Goal: Information Seeking & Learning: Learn about a topic

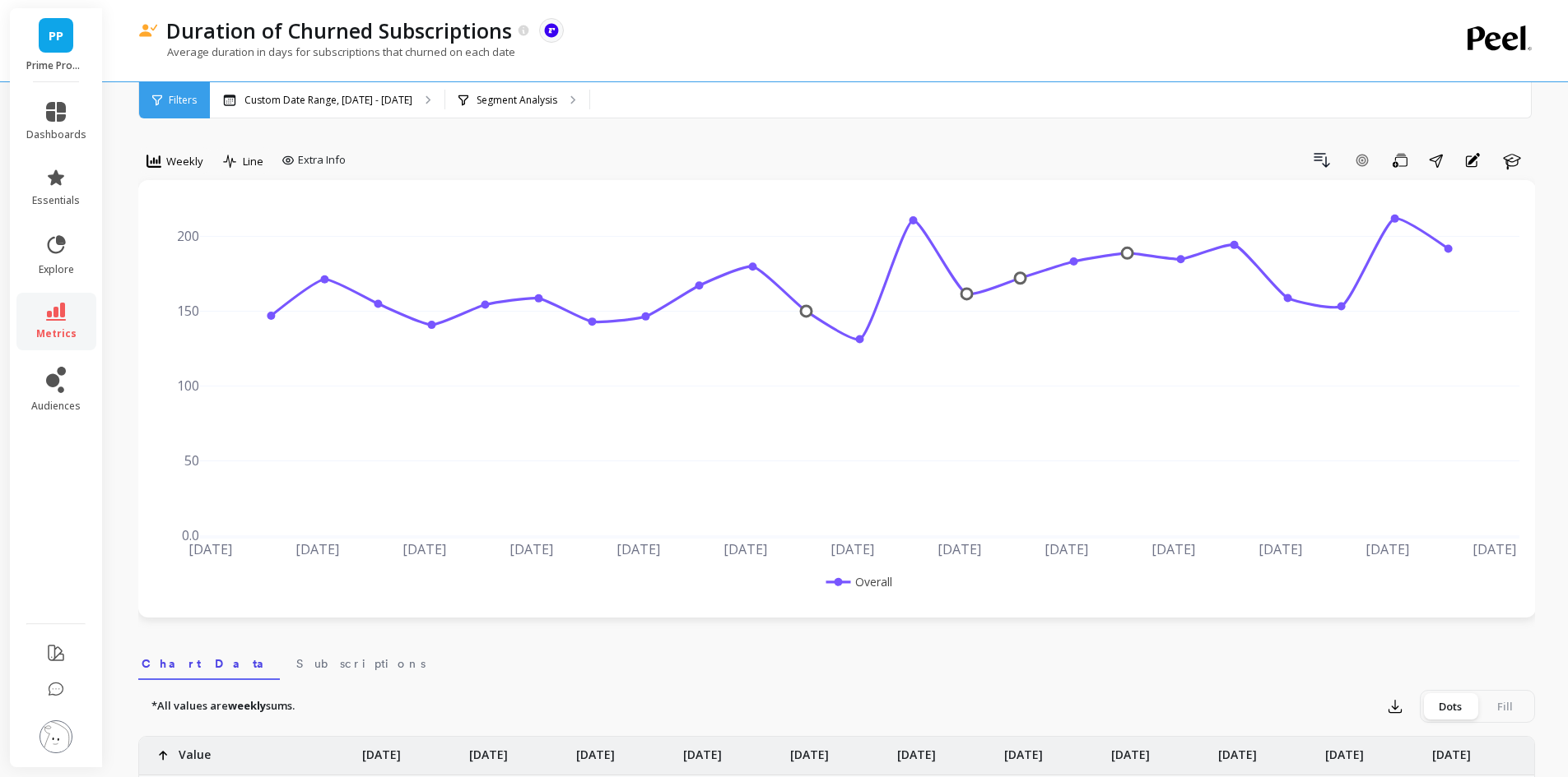
scroll to position [658, 0]
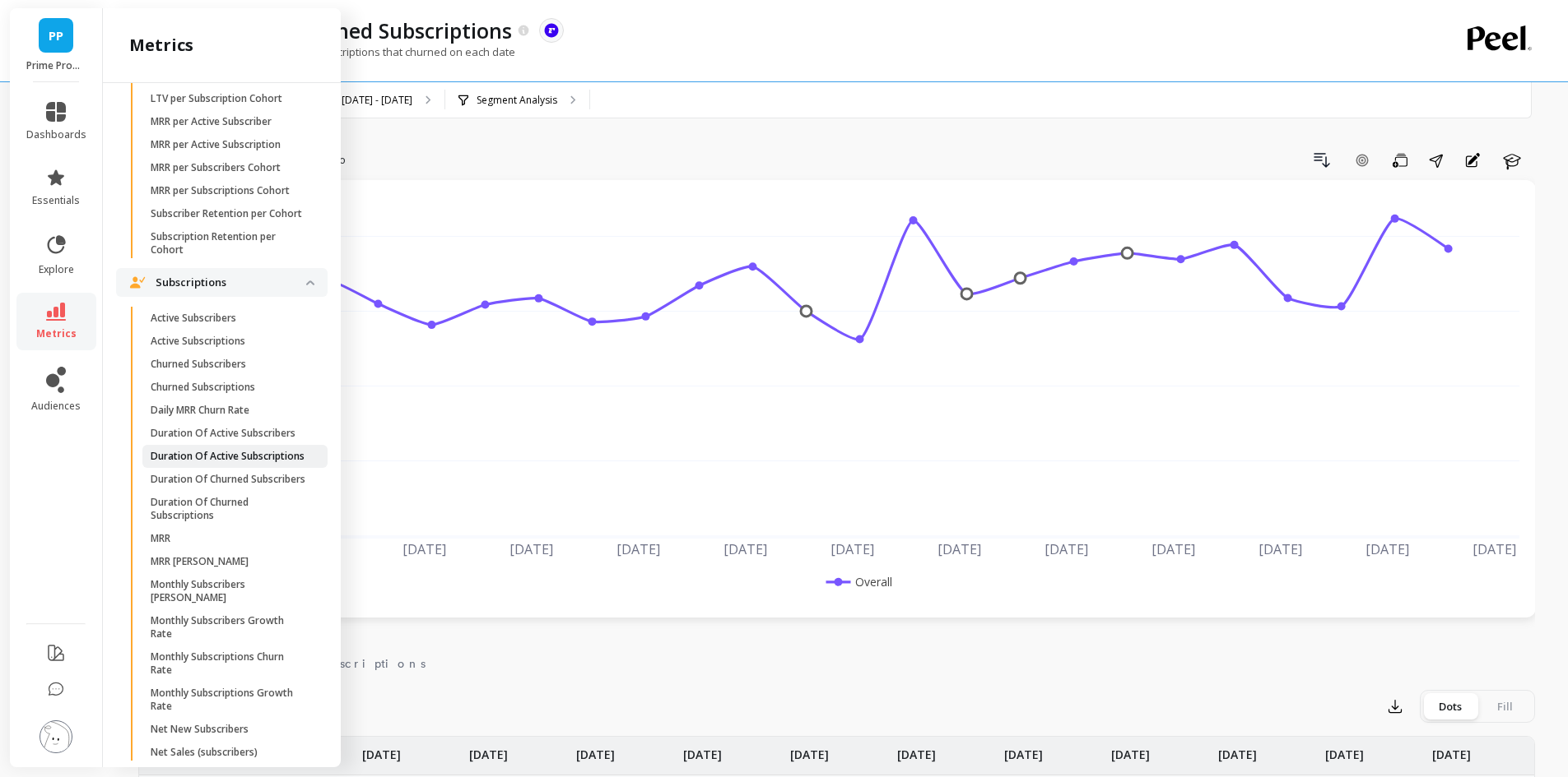
click at [239, 463] on p "Duration Of Active Subscriptions" at bounding box center [227, 456] width 154 height 13
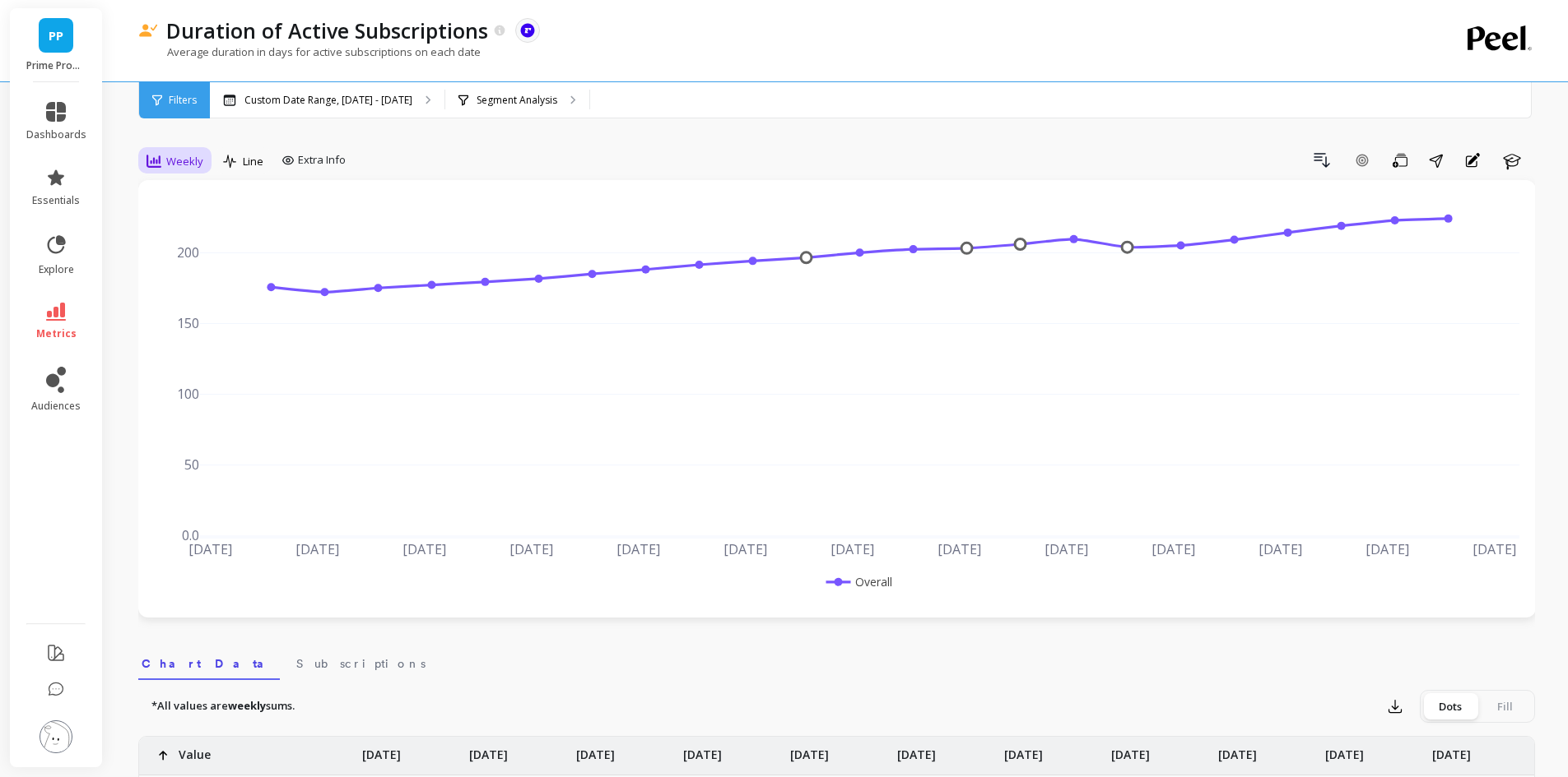
click at [183, 147] on div "Weekly" at bounding box center [175, 161] width 67 height 28
click at [196, 299] on div "Monthly" at bounding box center [199, 292] width 94 height 16
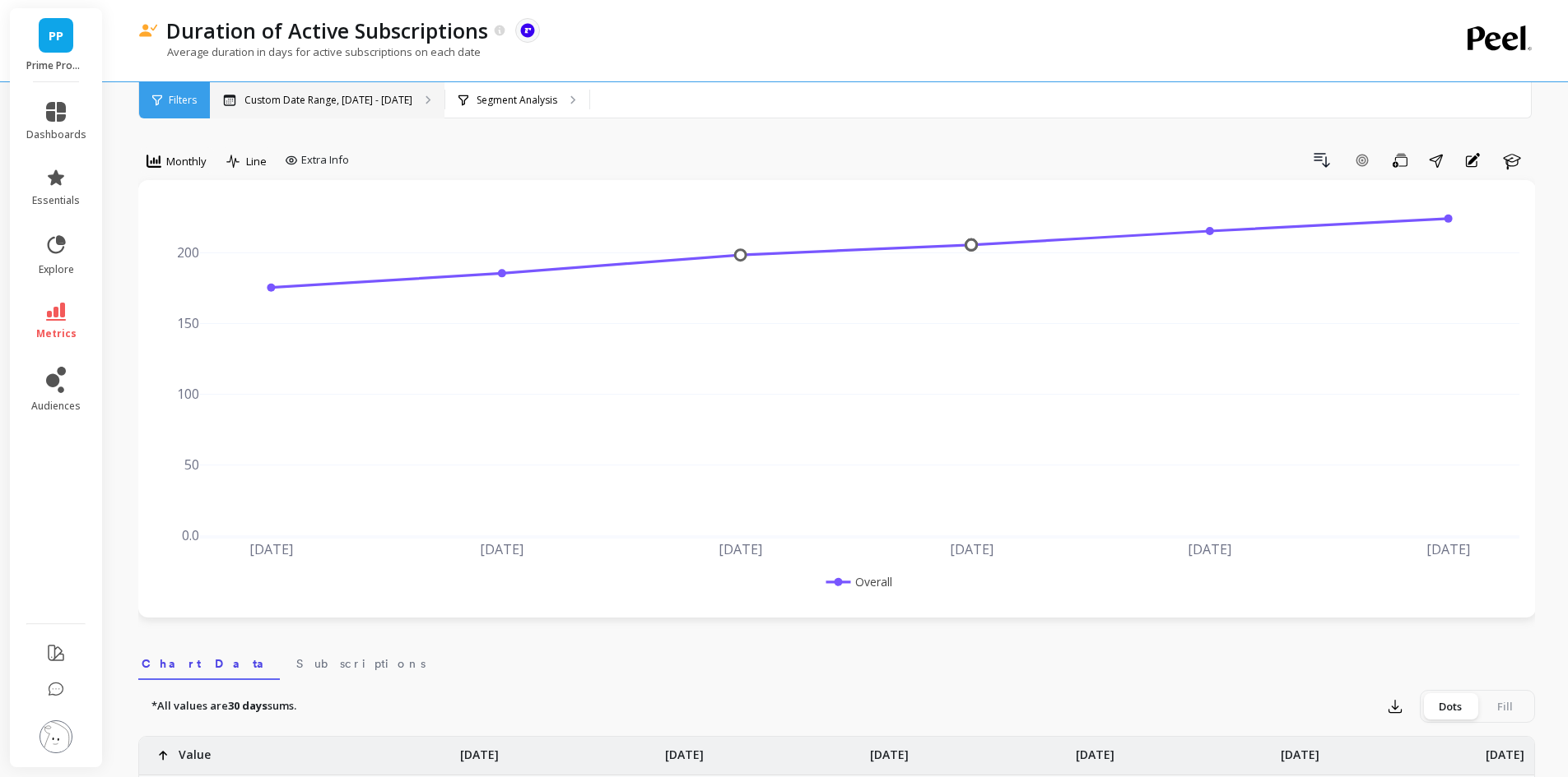
click at [396, 86] on div "Custom Date Range, [DATE] - [DATE]" at bounding box center [327, 99] width 234 height 36
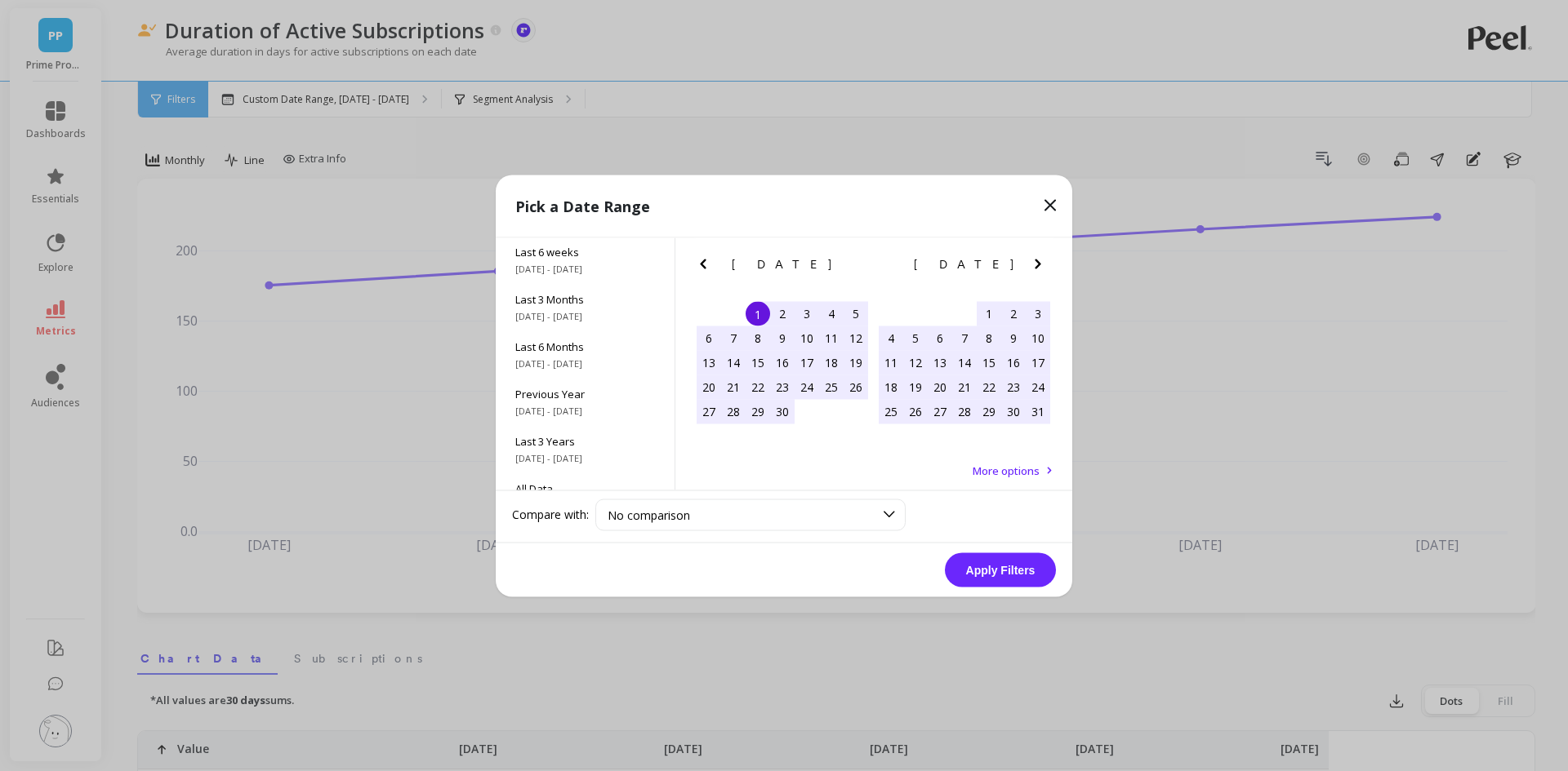
scroll to position [221, 0]
click at [594, 430] on span "[DATE] - [DATE]" at bounding box center [585, 427] width 140 height 13
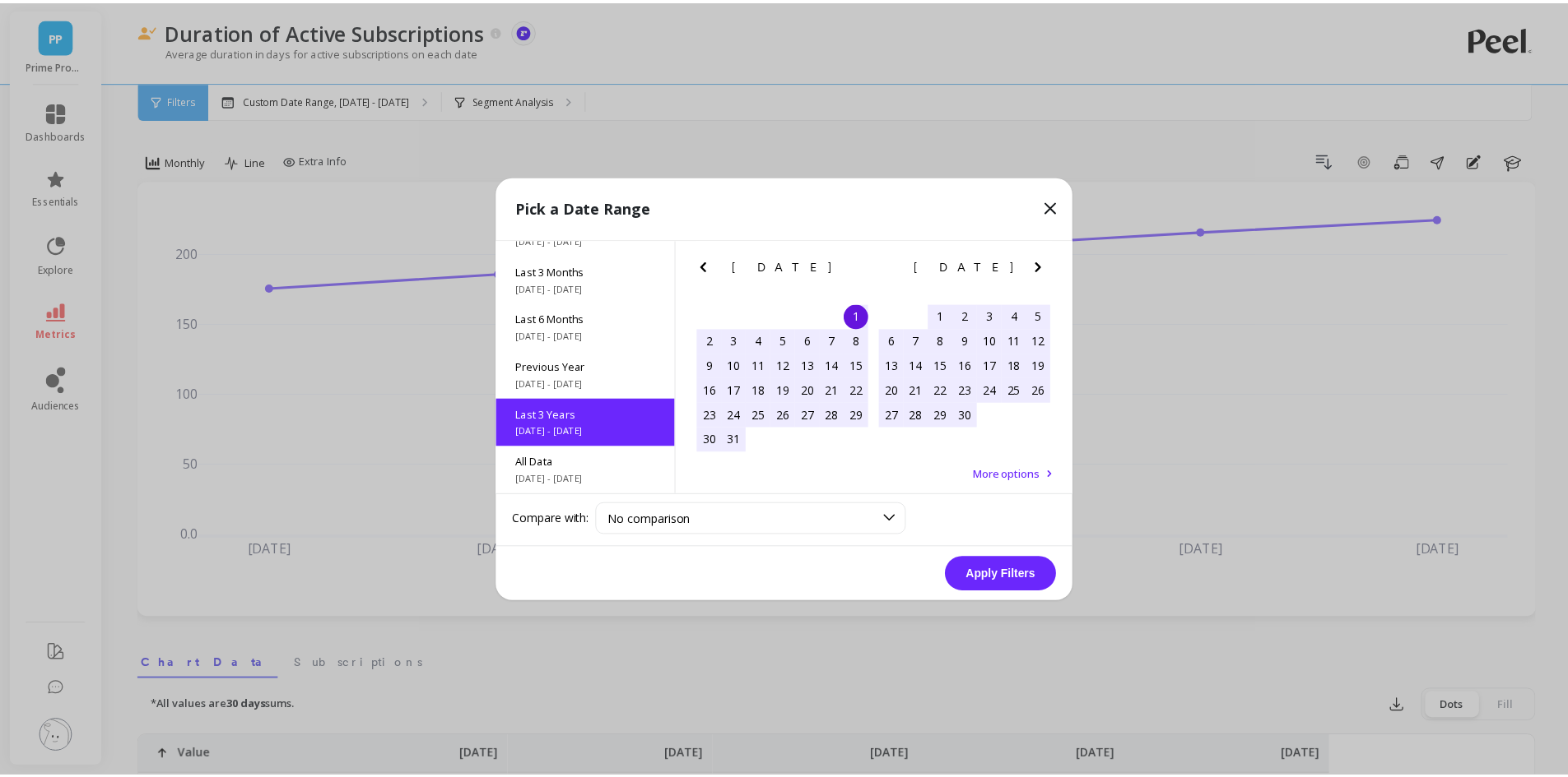
scroll to position [1, 0]
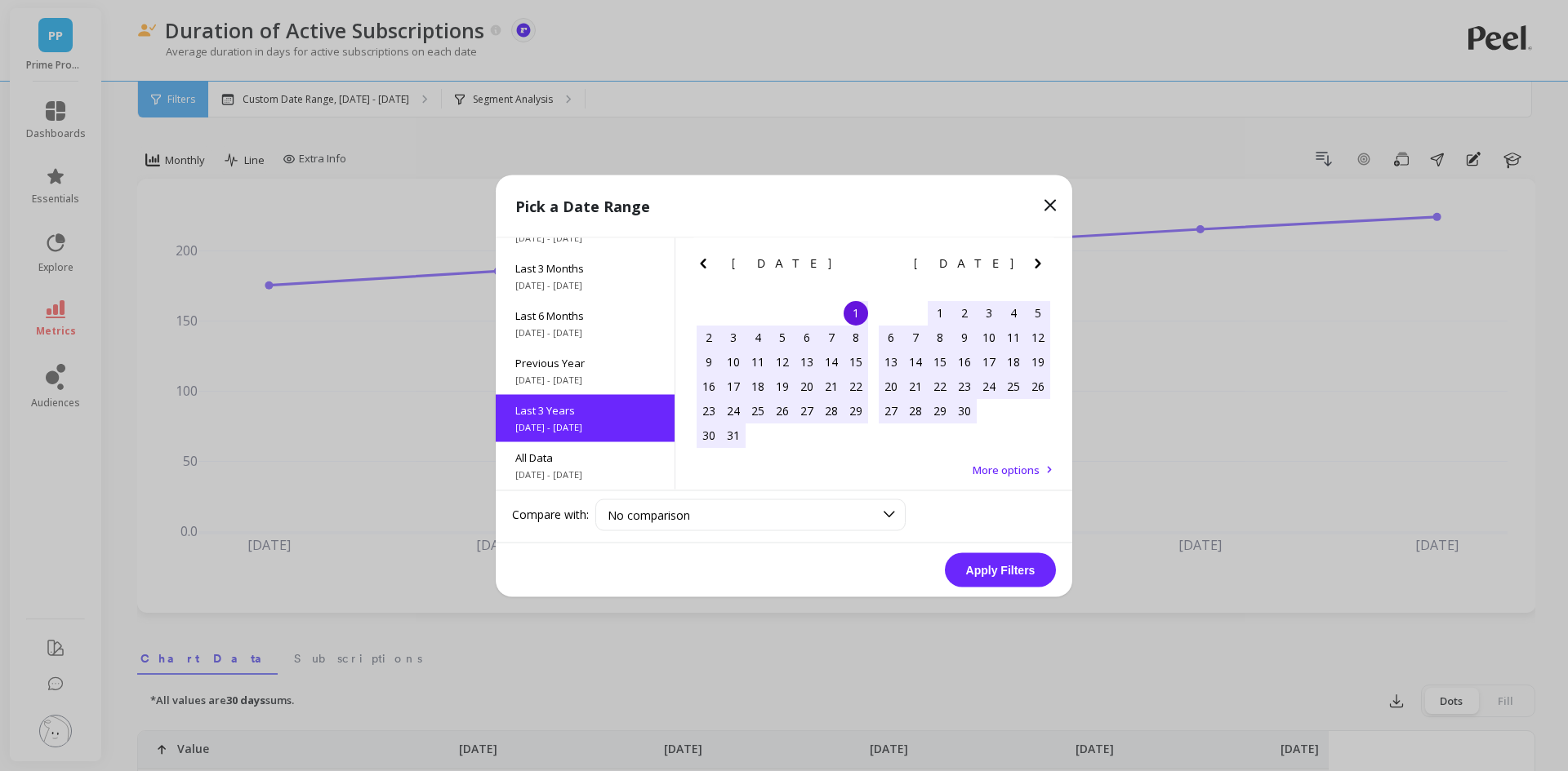
click at [983, 568] on button "Apply Filters" at bounding box center [1000, 569] width 111 height 34
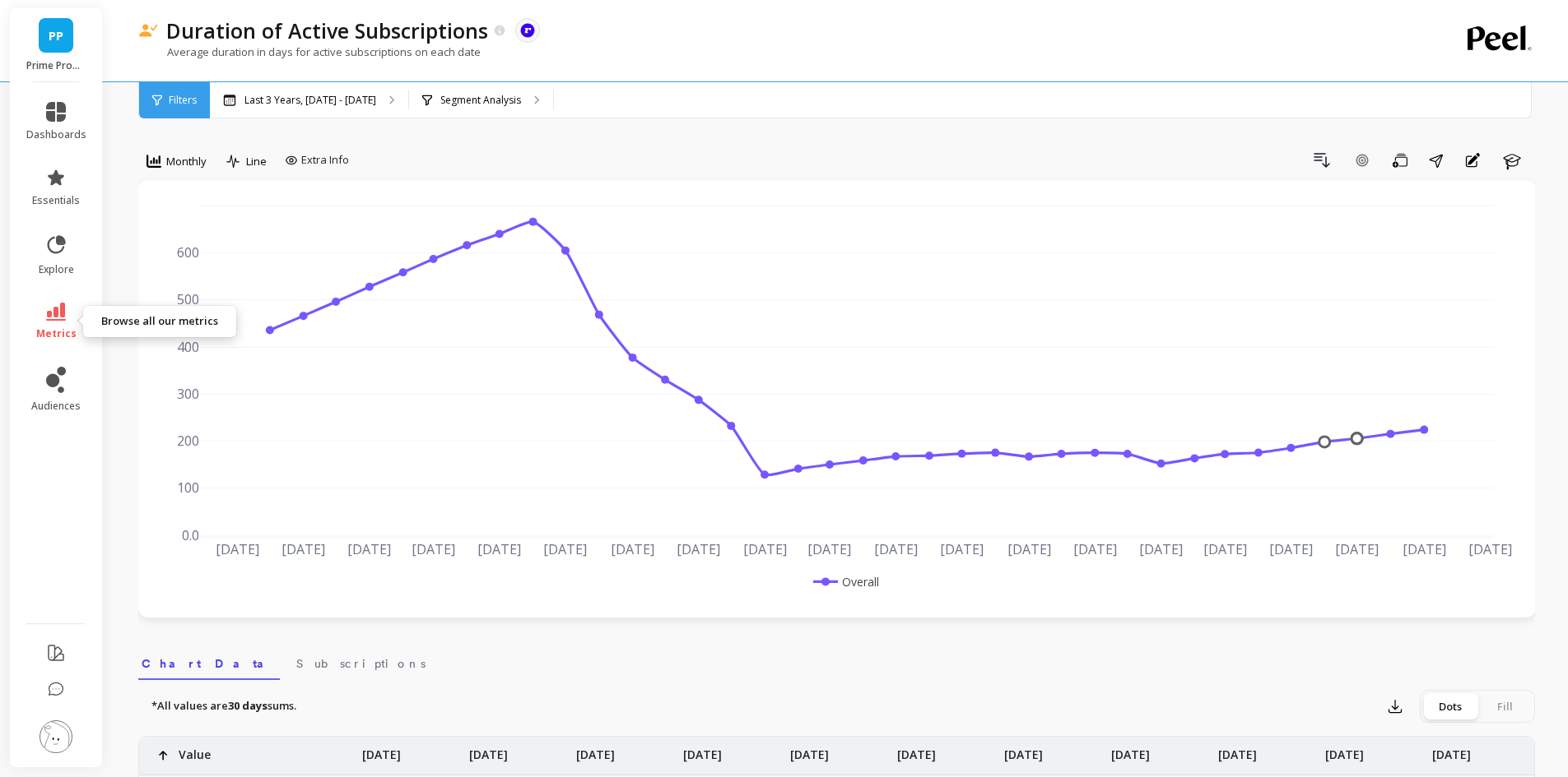
click at [44, 325] on link "metrics" at bounding box center [56, 321] width 60 height 38
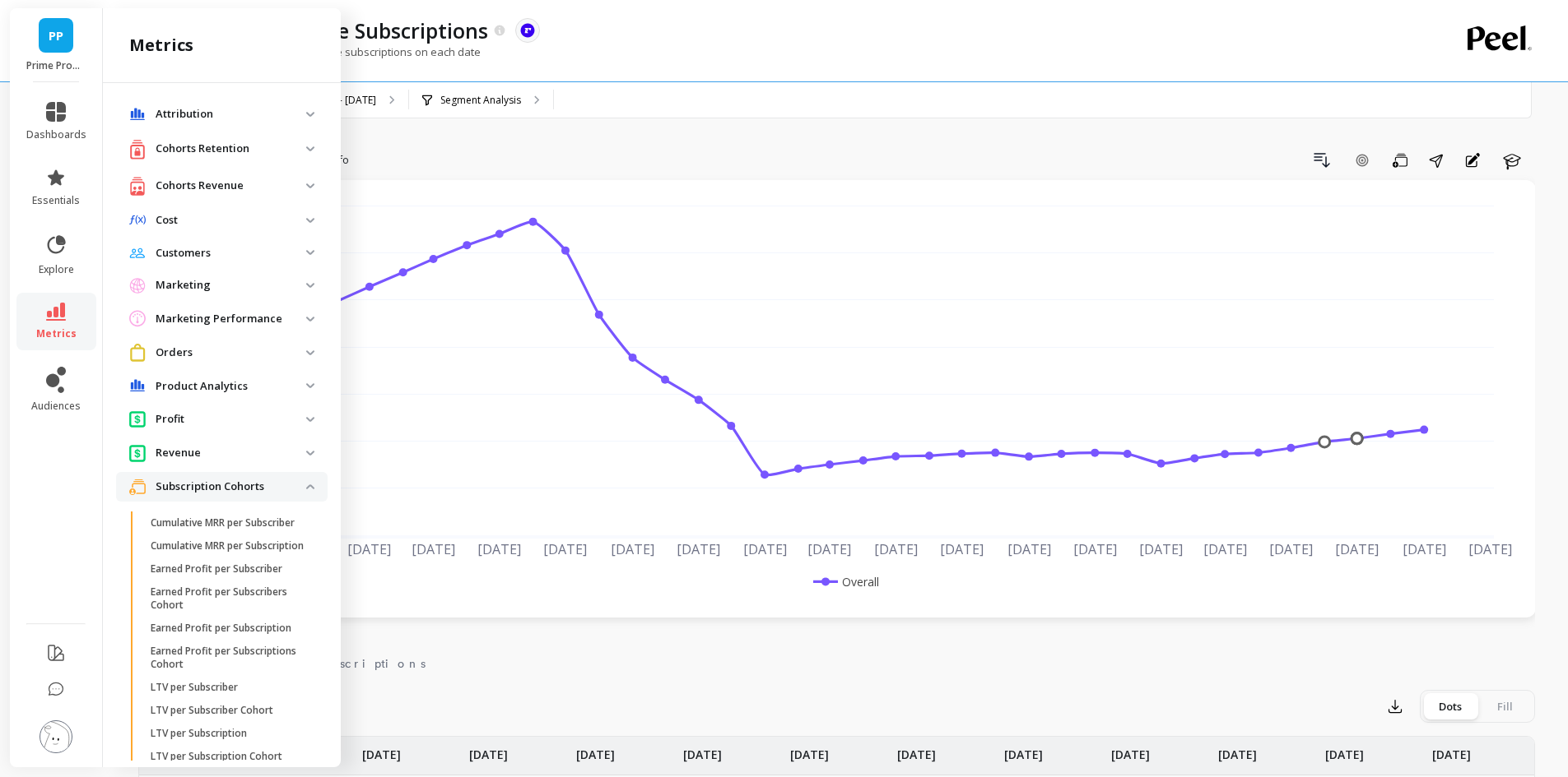
scroll to position [658, 0]
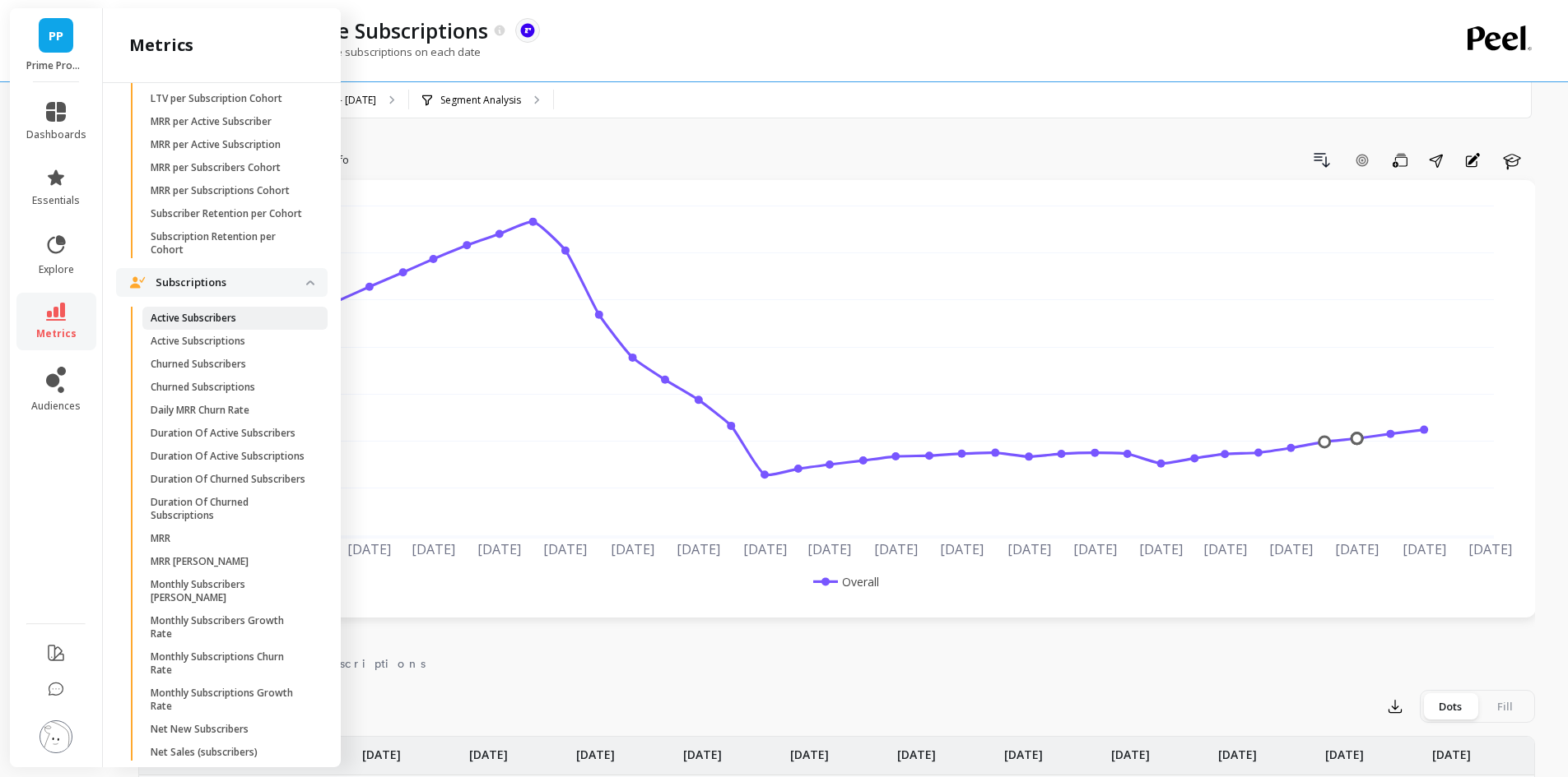
click at [254, 325] on span "Active Subscribers" at bounding box center [229, 318] width 158 height 13
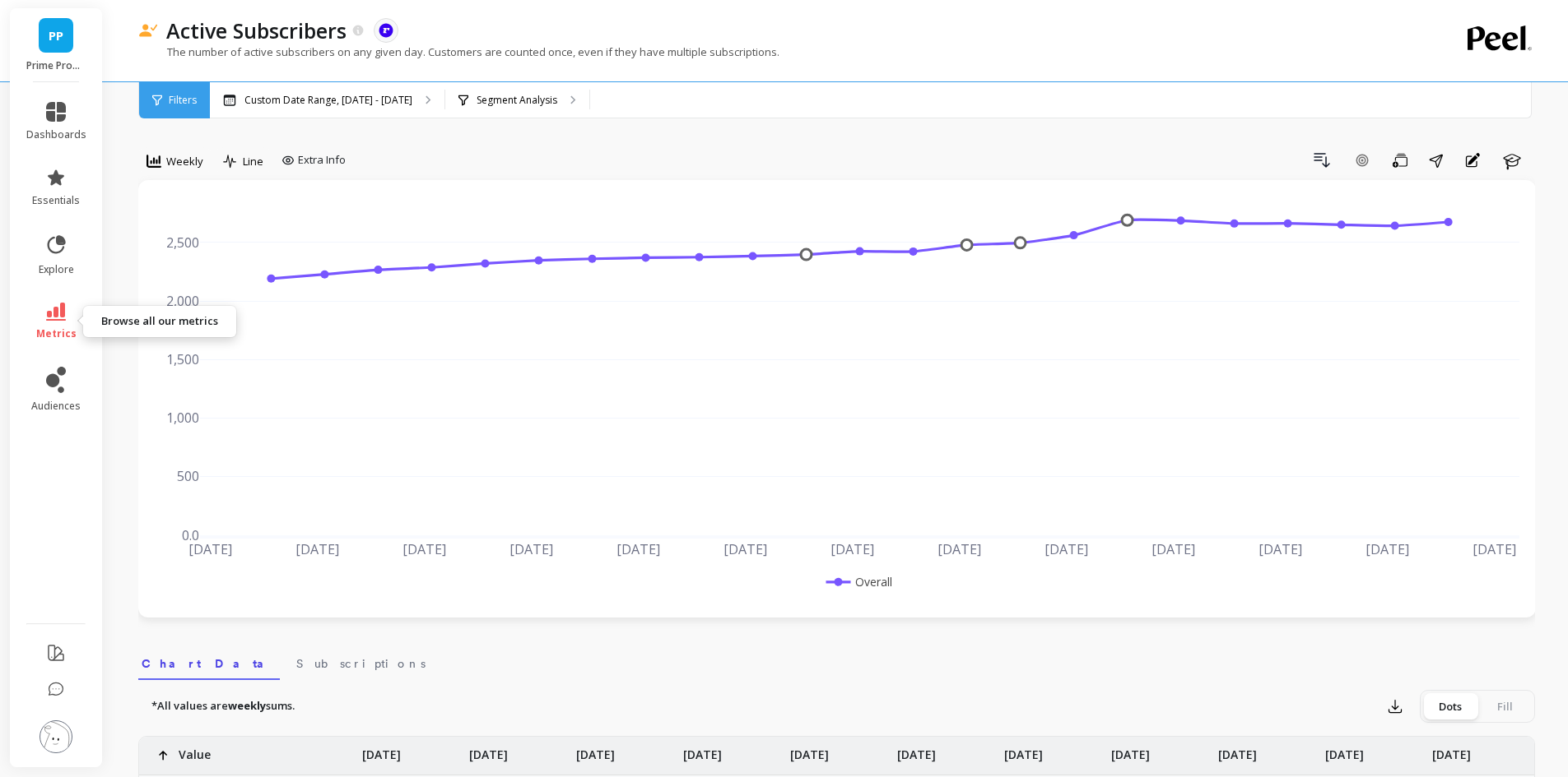
click at [58, 312] on icon at bounding box center [55, 312] width 19 height 18
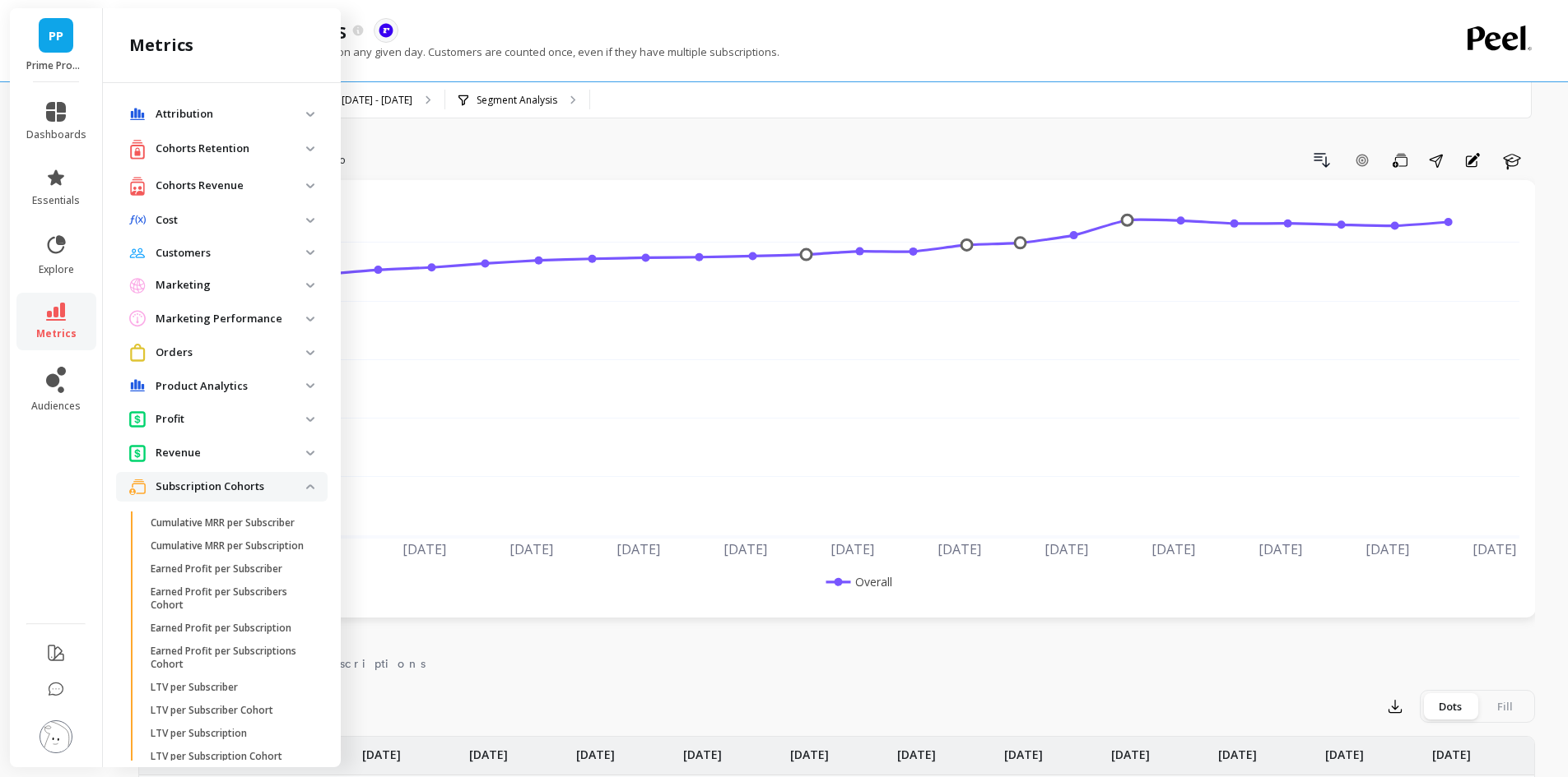
scroll to position [658, 0]
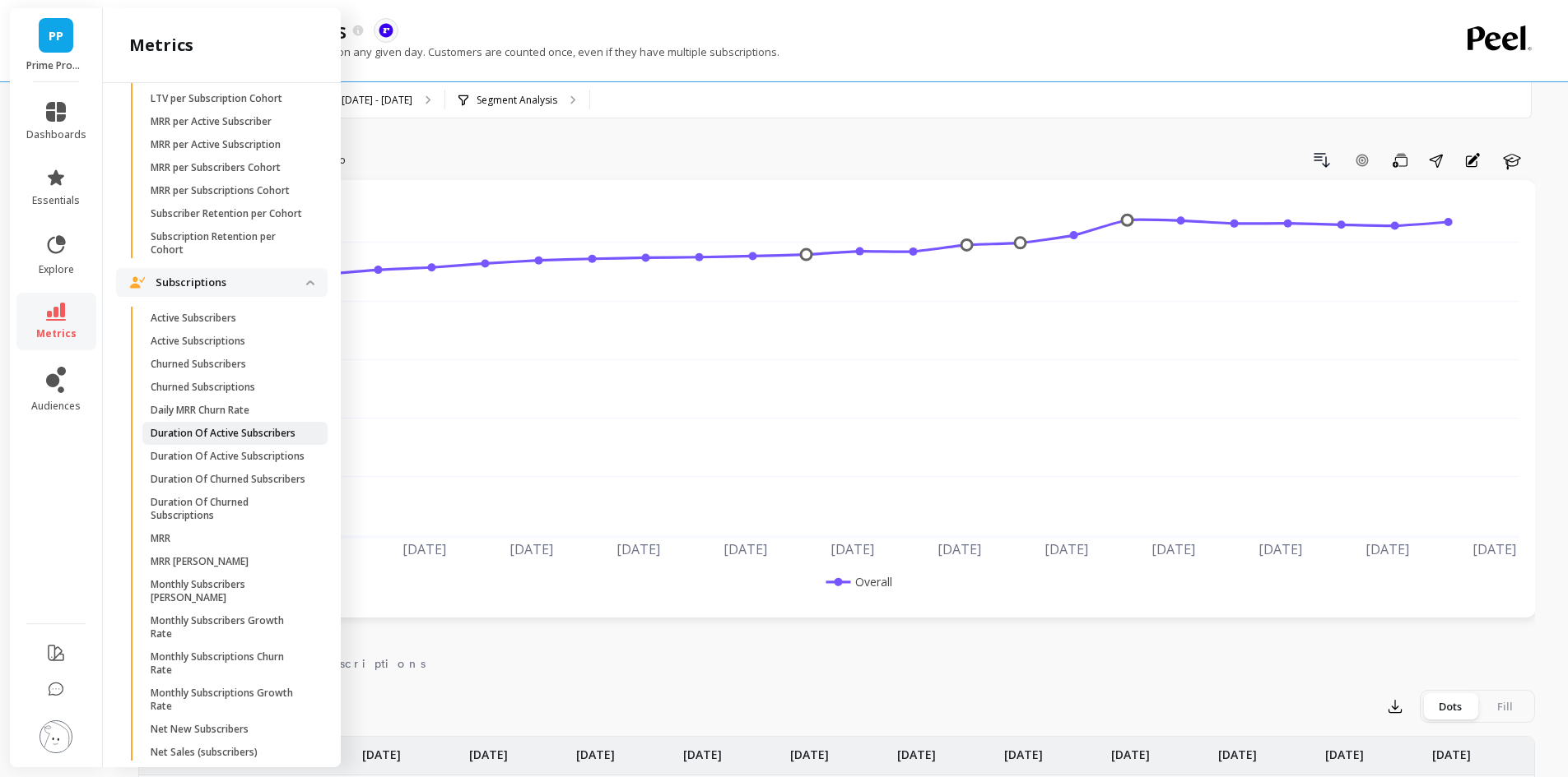
click at [244, 440] on p "Duration Of Active Subscribers" at bounding box center [223, 433] width 145 height 13
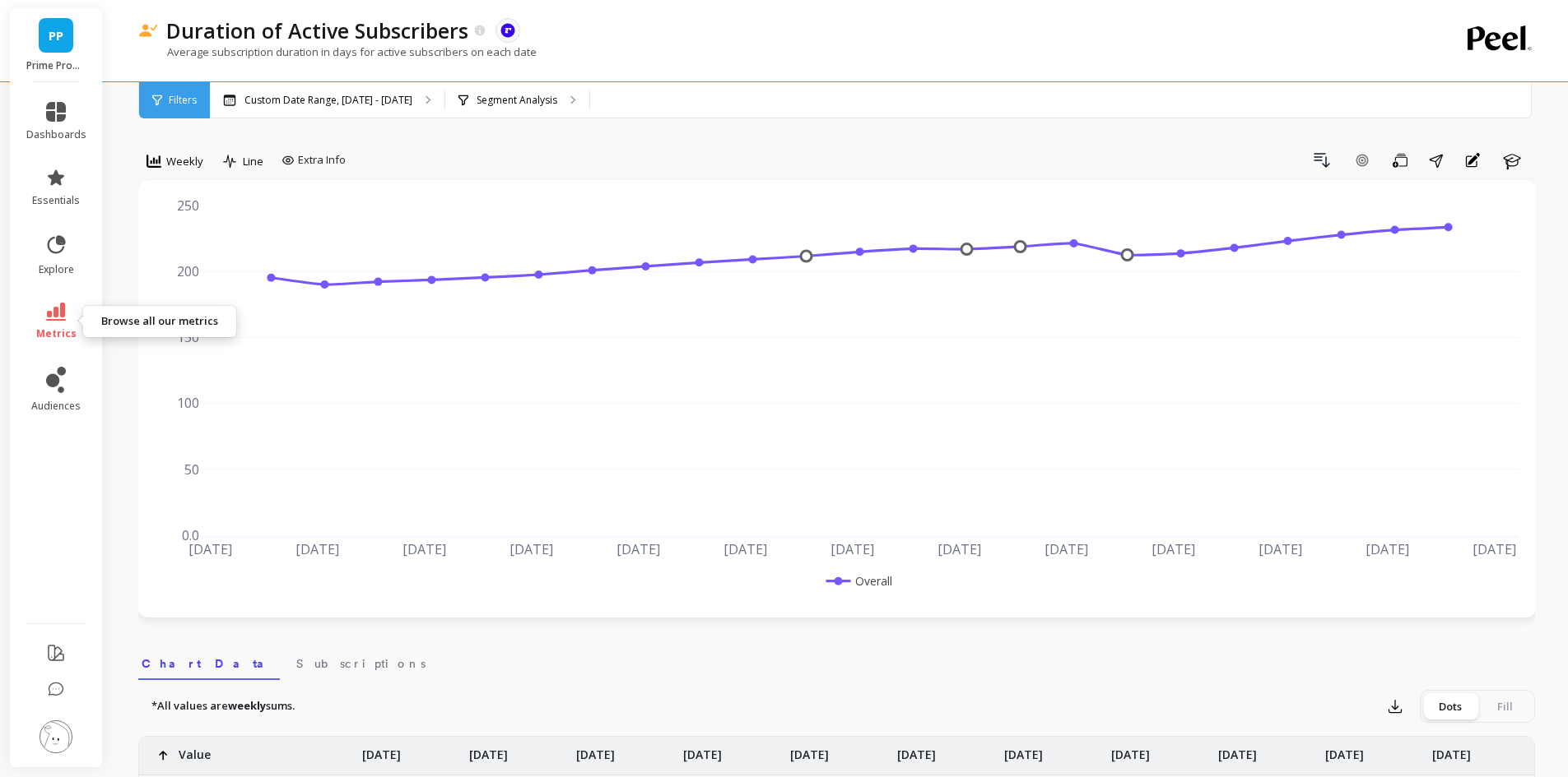
click at [63, 327] on span "metrics" at bounding box center [56, 334] width 40 height 13
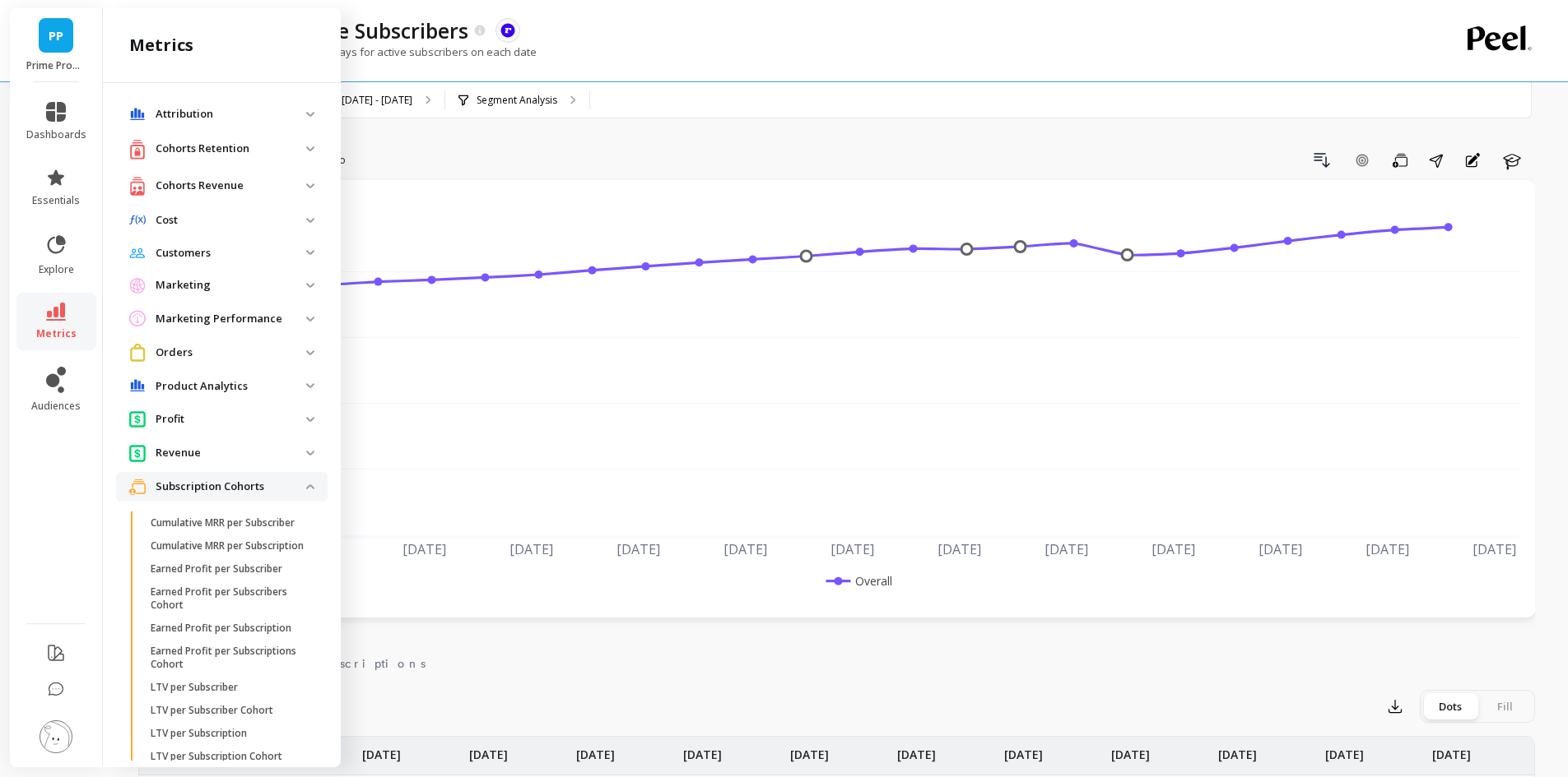
scroll to position [658, 0]
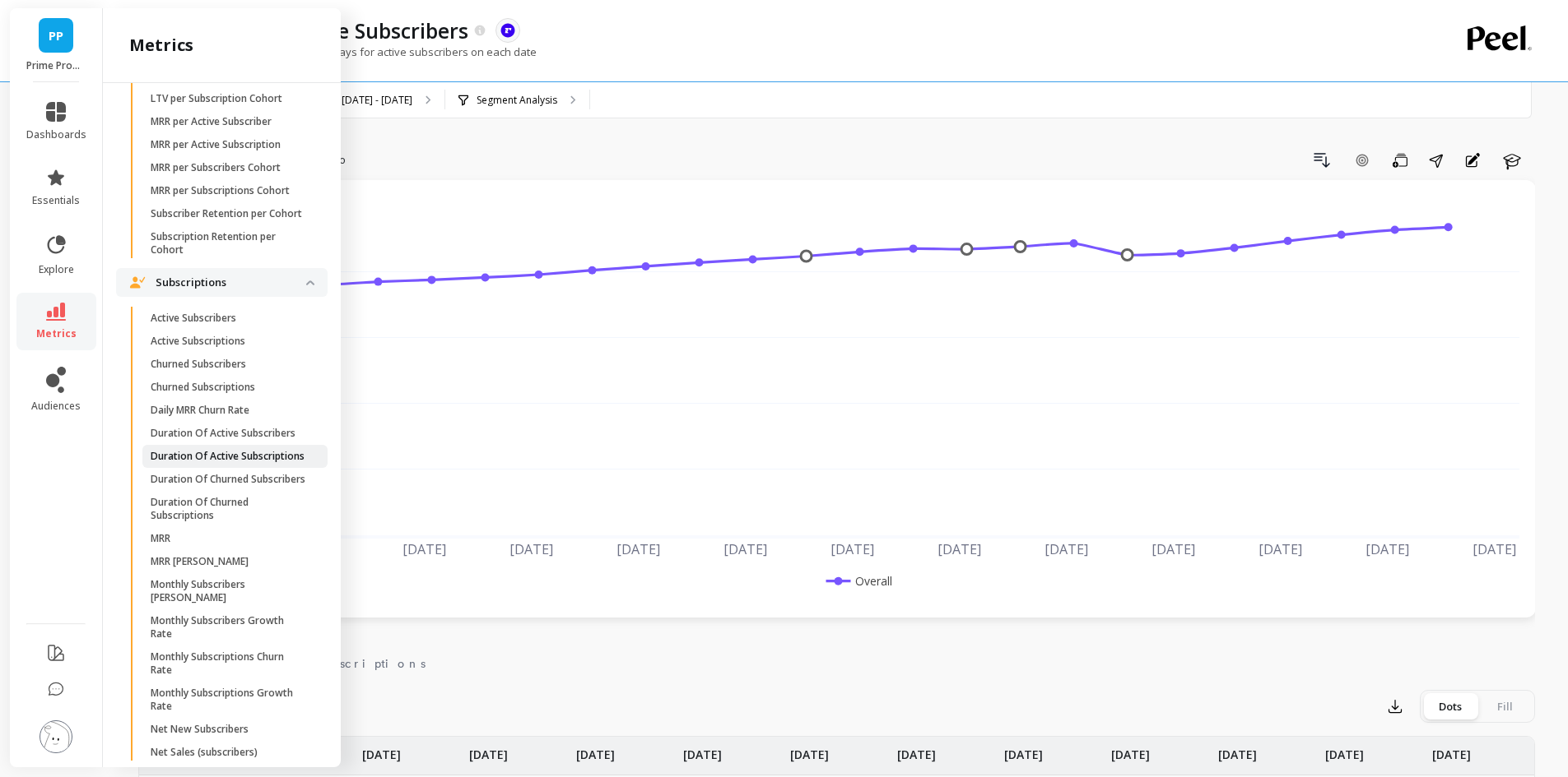
click at [276, 463] on p "Duration Of Active Subscriptions" at bounding box center [227, 456] width 154 height 13
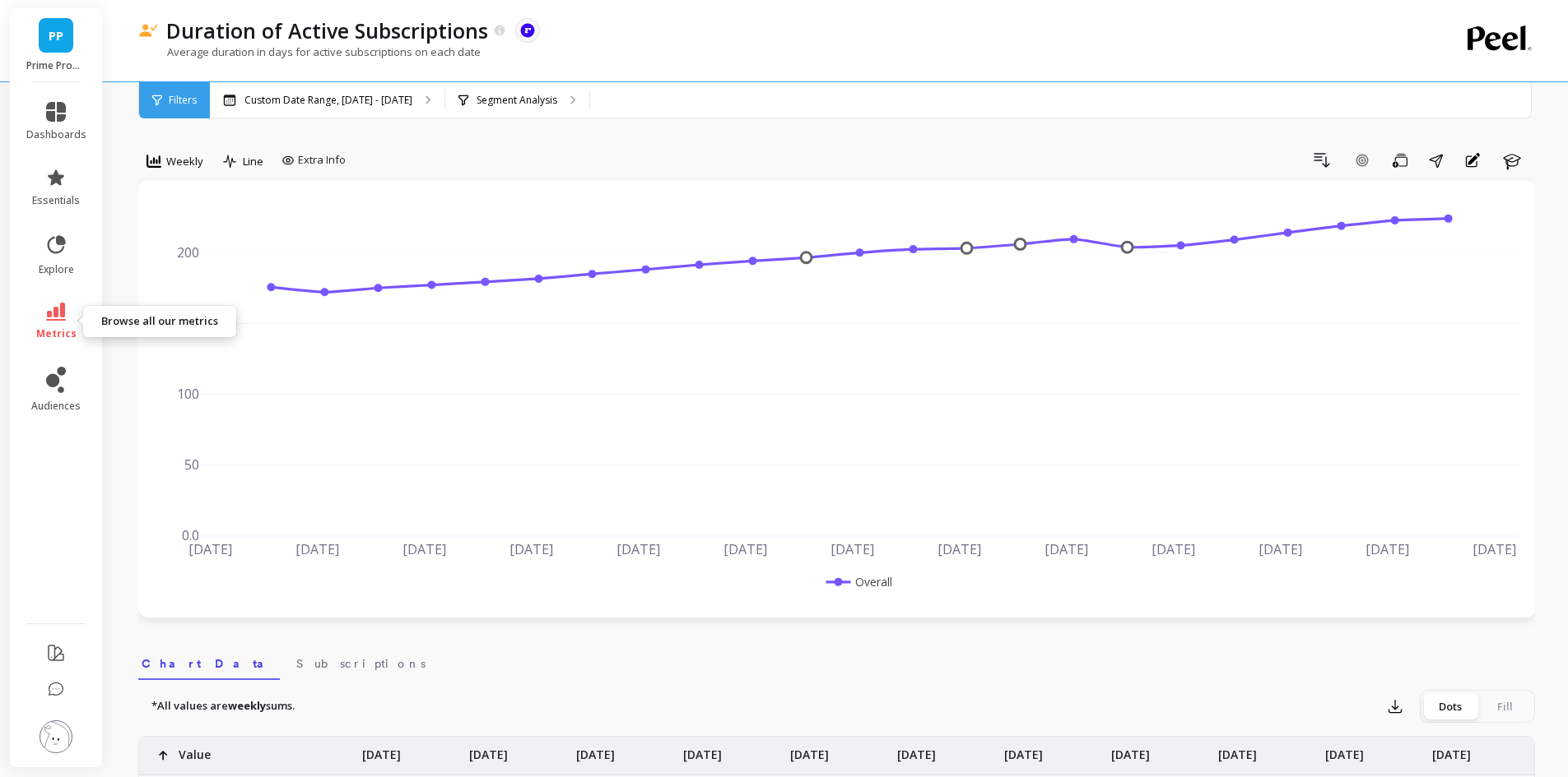
click at [38, 319] on link "metrics" at bounding box center [56, 321] width 60 height 38
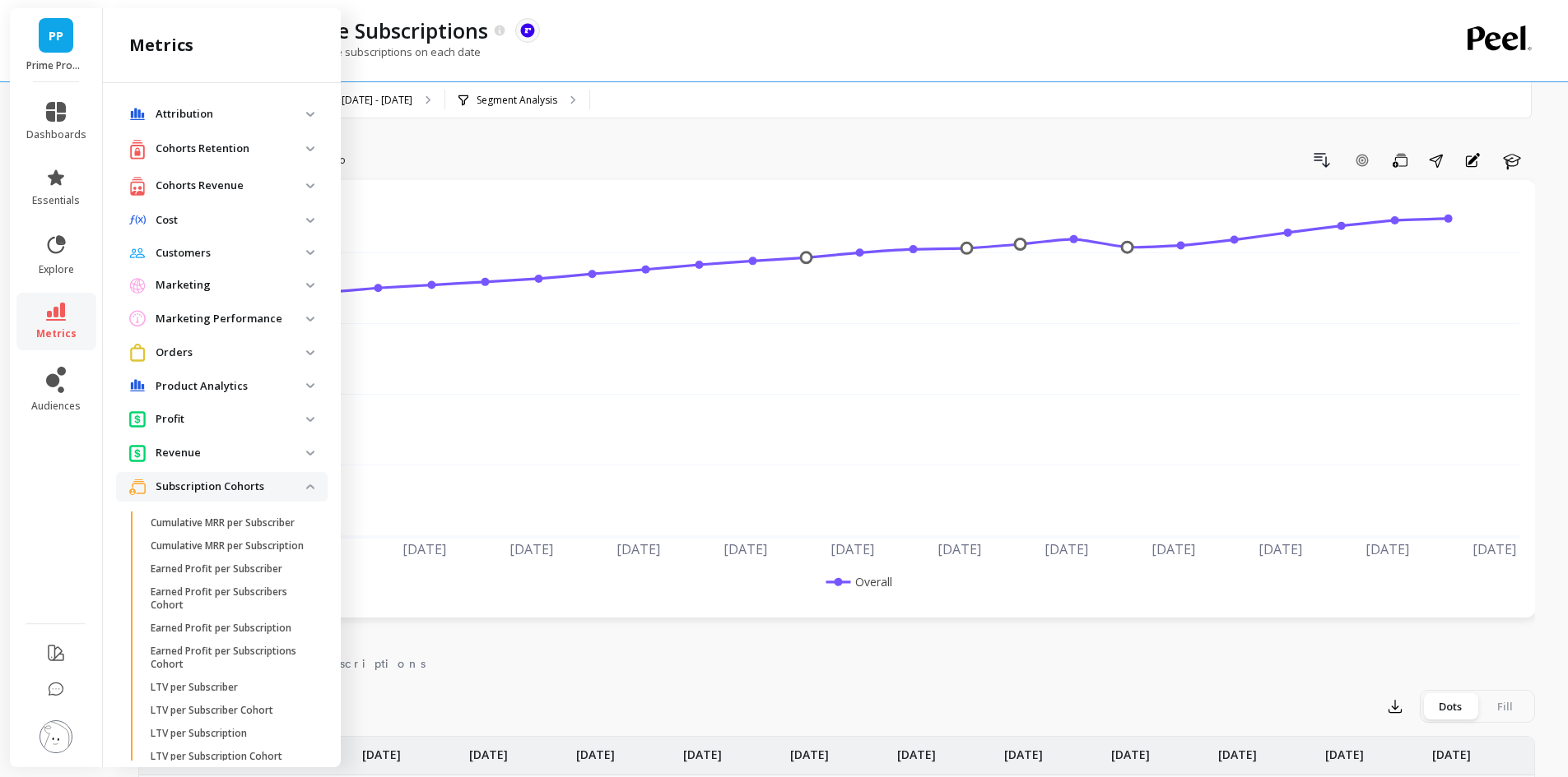
scroll to position [658, 0]
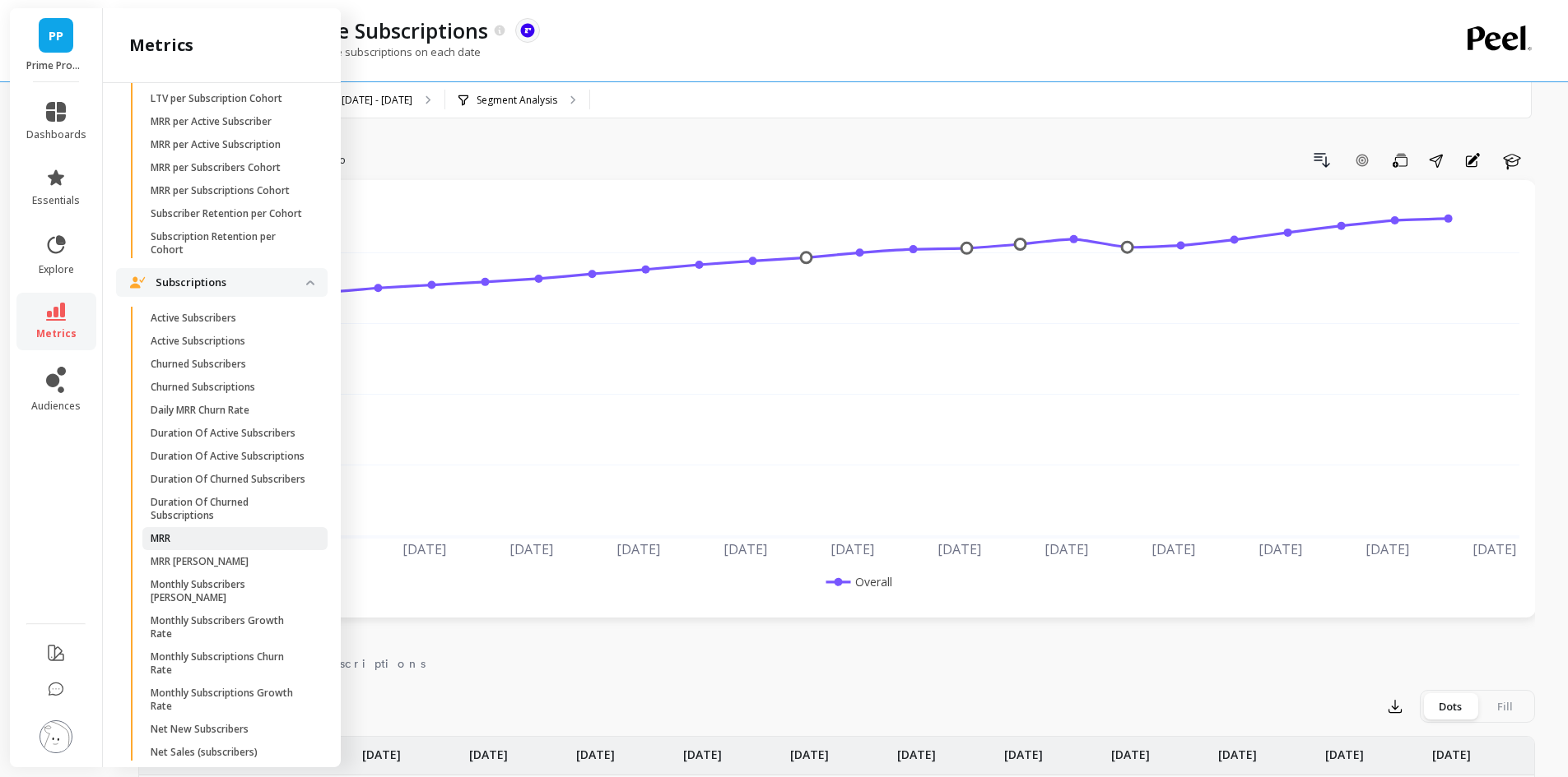
click at [183, 546] on span "MRR" at bounding box center [229, 539] width 158 height 13
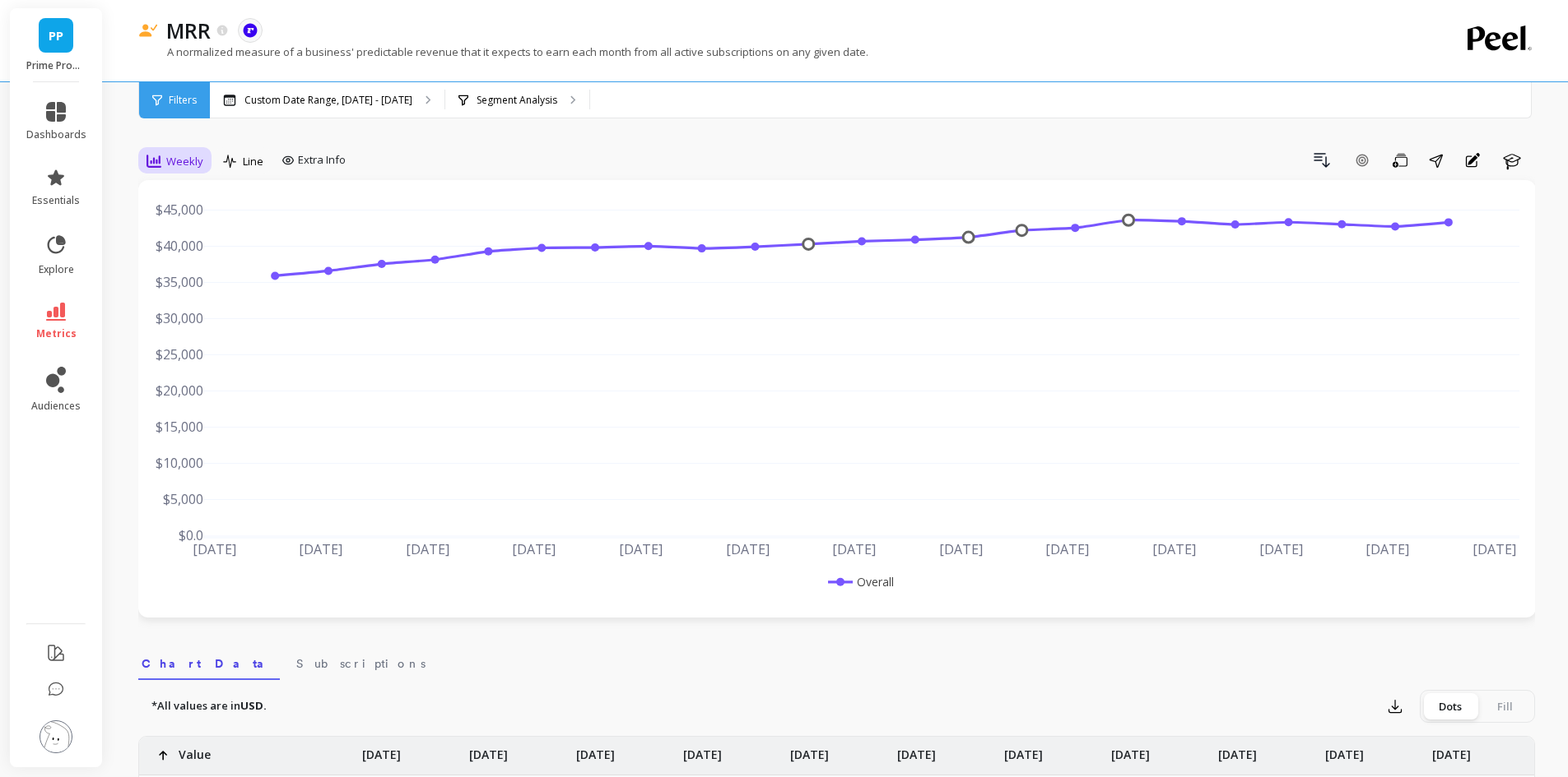
click at [194, 165] on span "Weekly" at bounding box center [185, 162] width 37 height 16
click at [195, 287] on div "Monthly" at bounding box center [199, 292] width 94 height 16
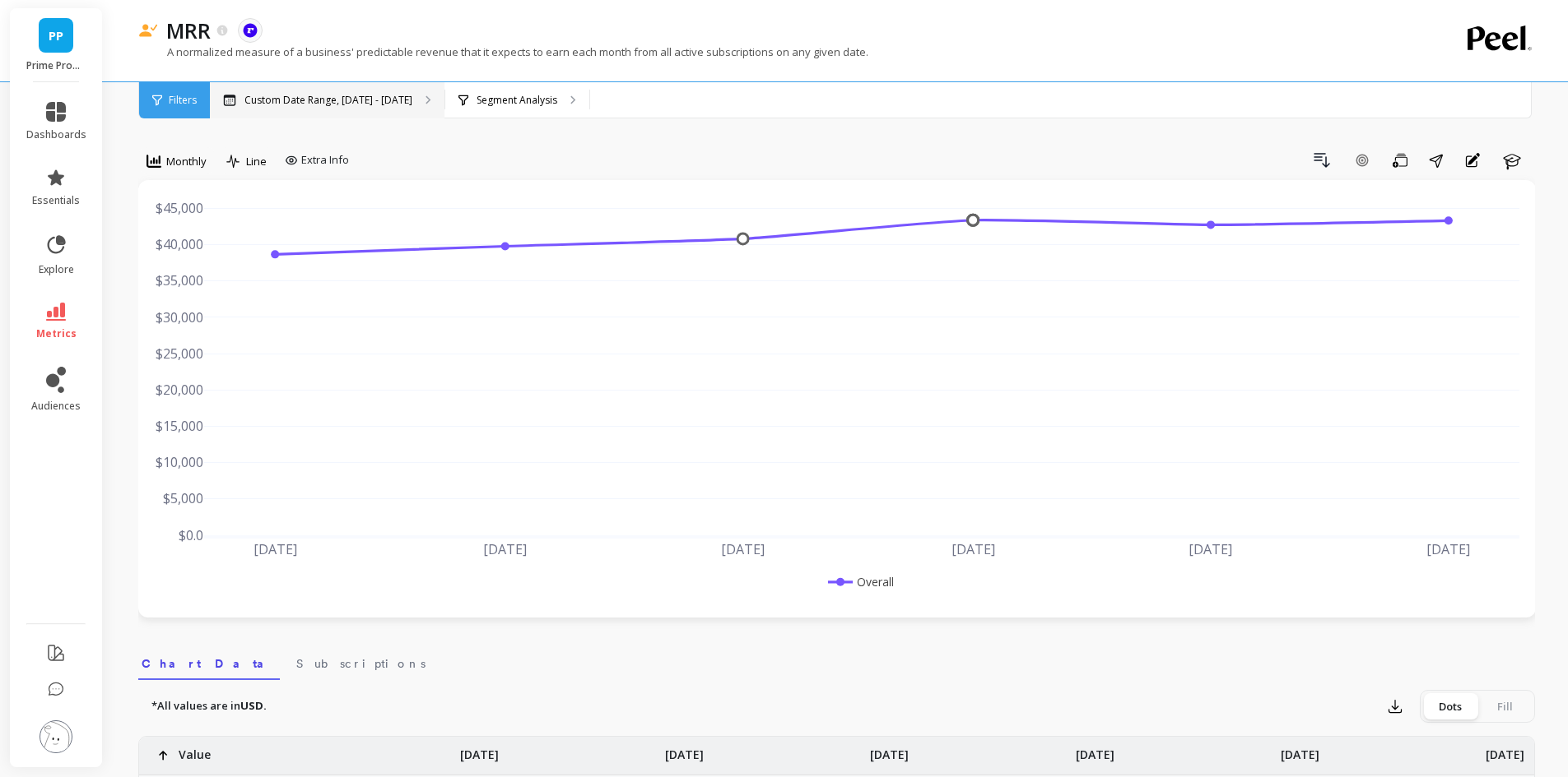
click at [382, 94] on p "Custom Date Range, [DATE] - [DATE]" at bounding box center [328, 100] width 168 height 13
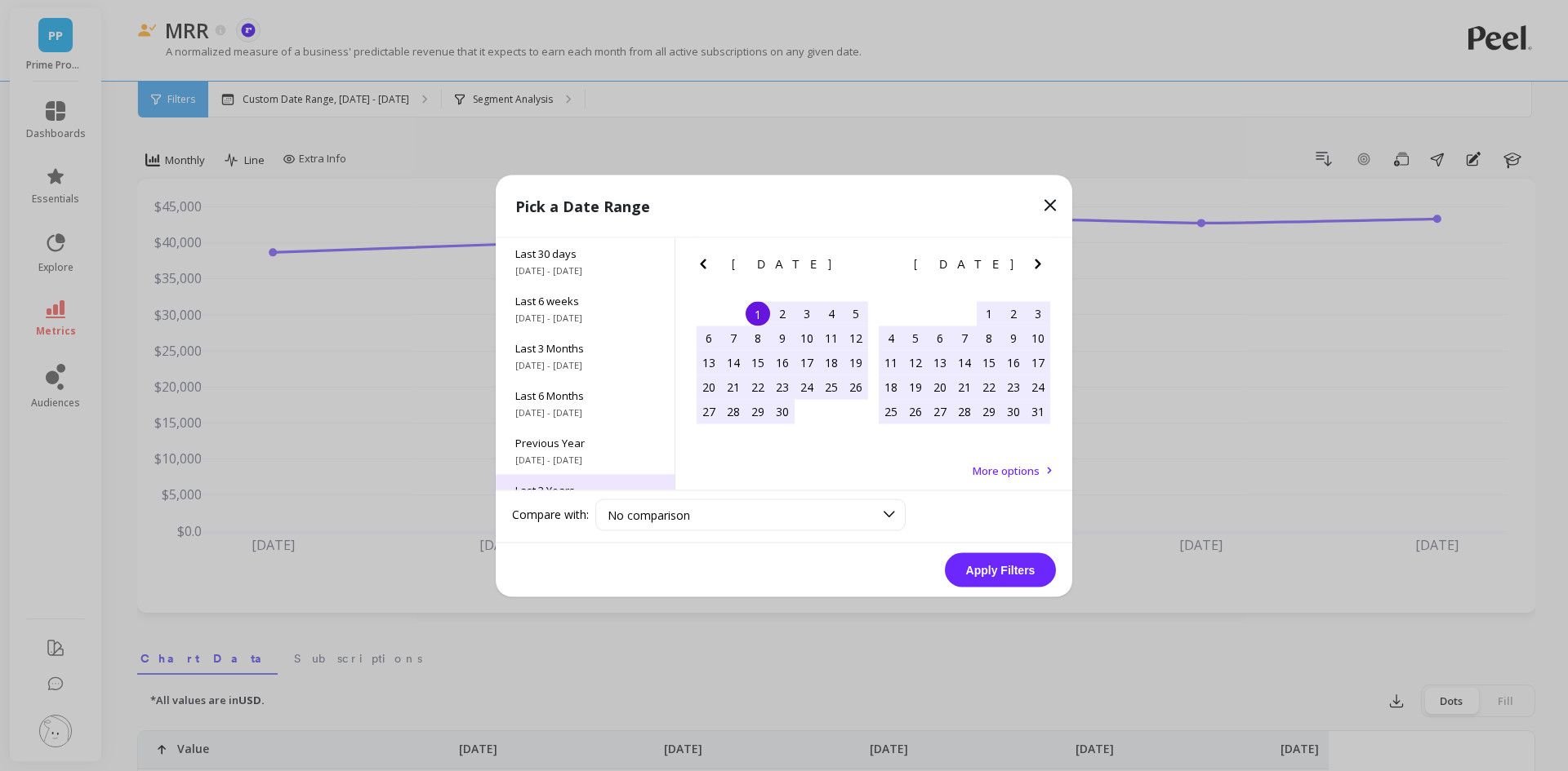
scroll to position [221, 0]
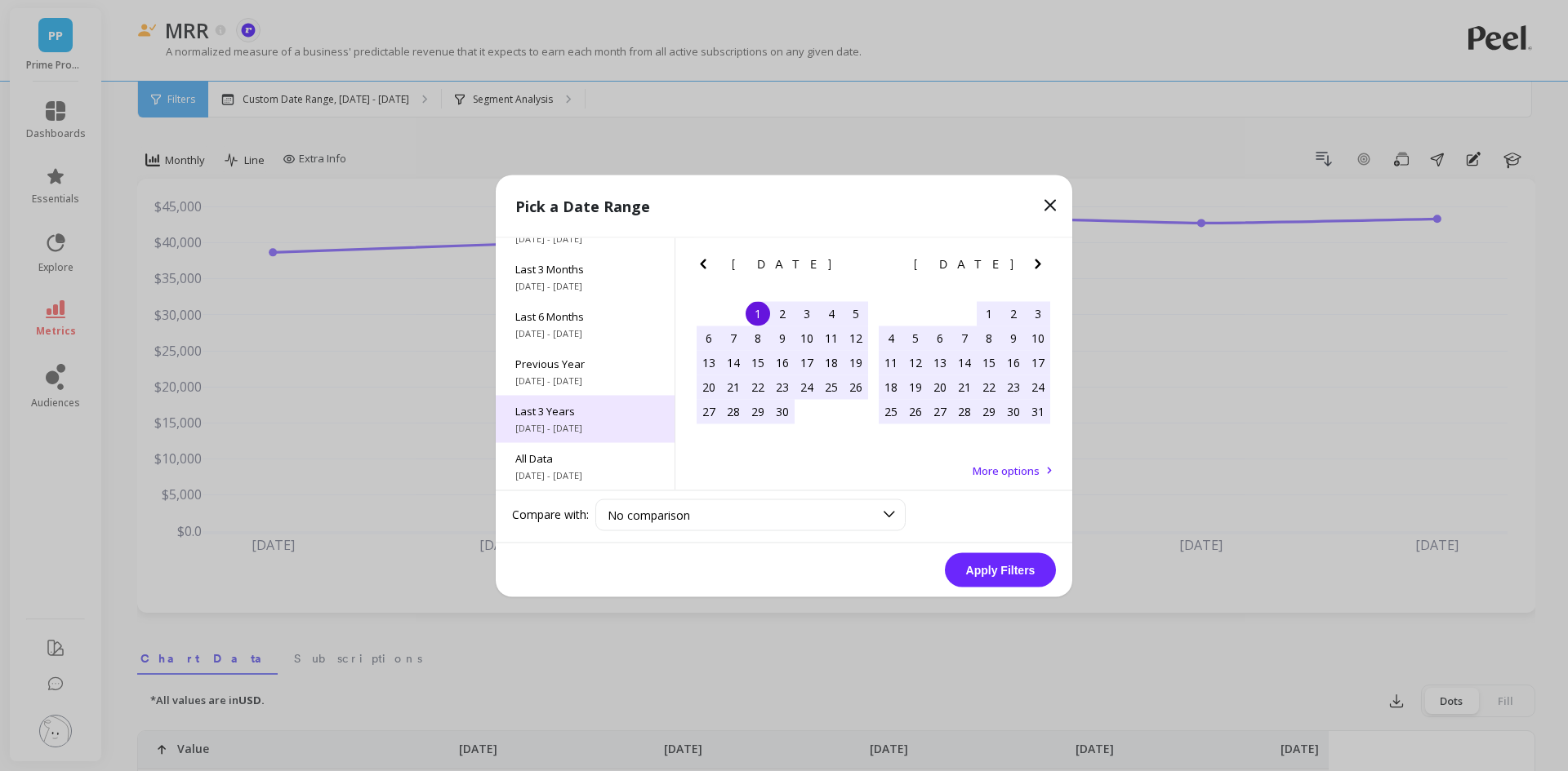
click at [602, 423] on span "[DATE] - [DATE]" at bounding box center [585, 427] width 140 height 13
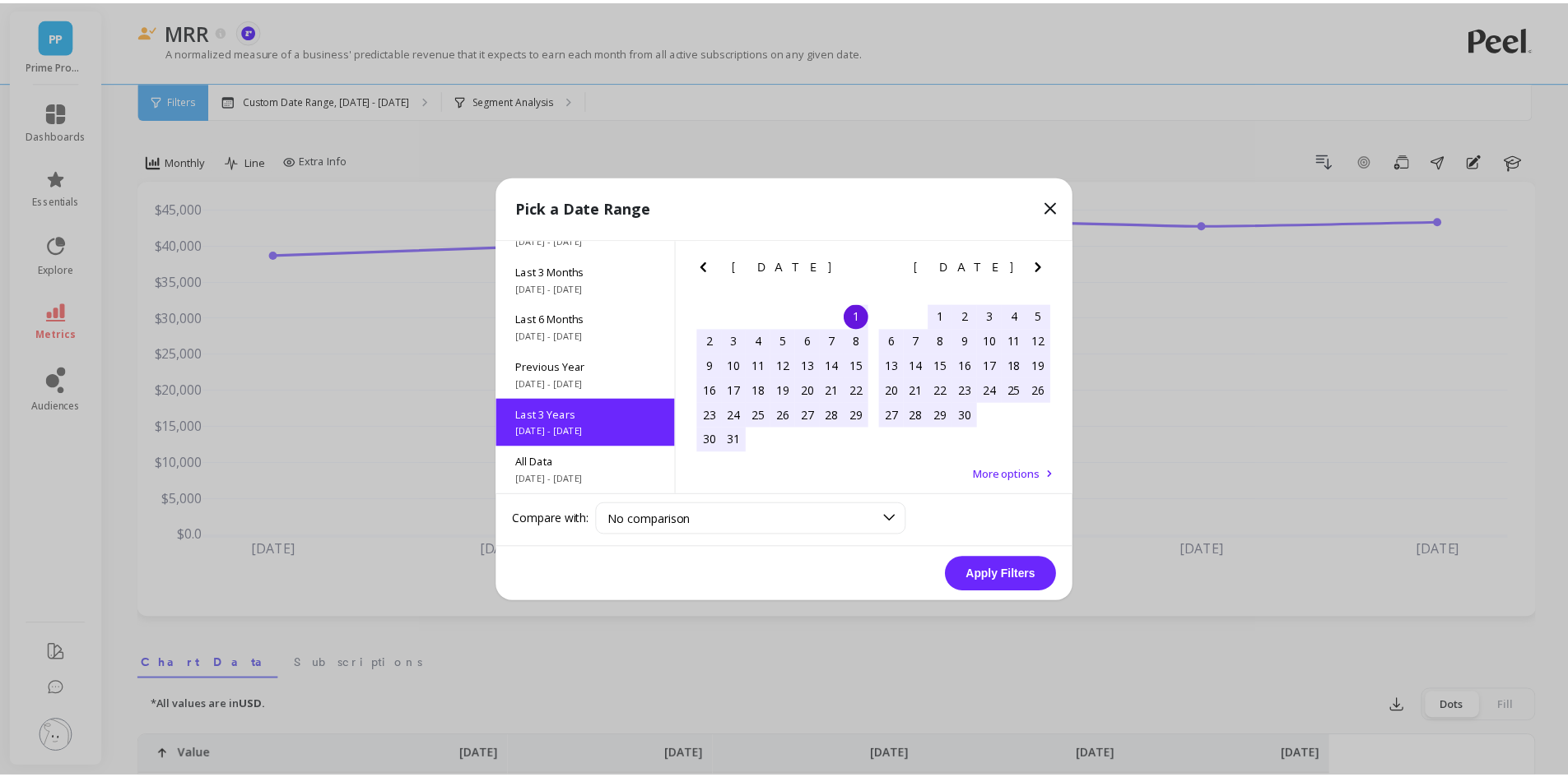
scroll to position [1, 0]
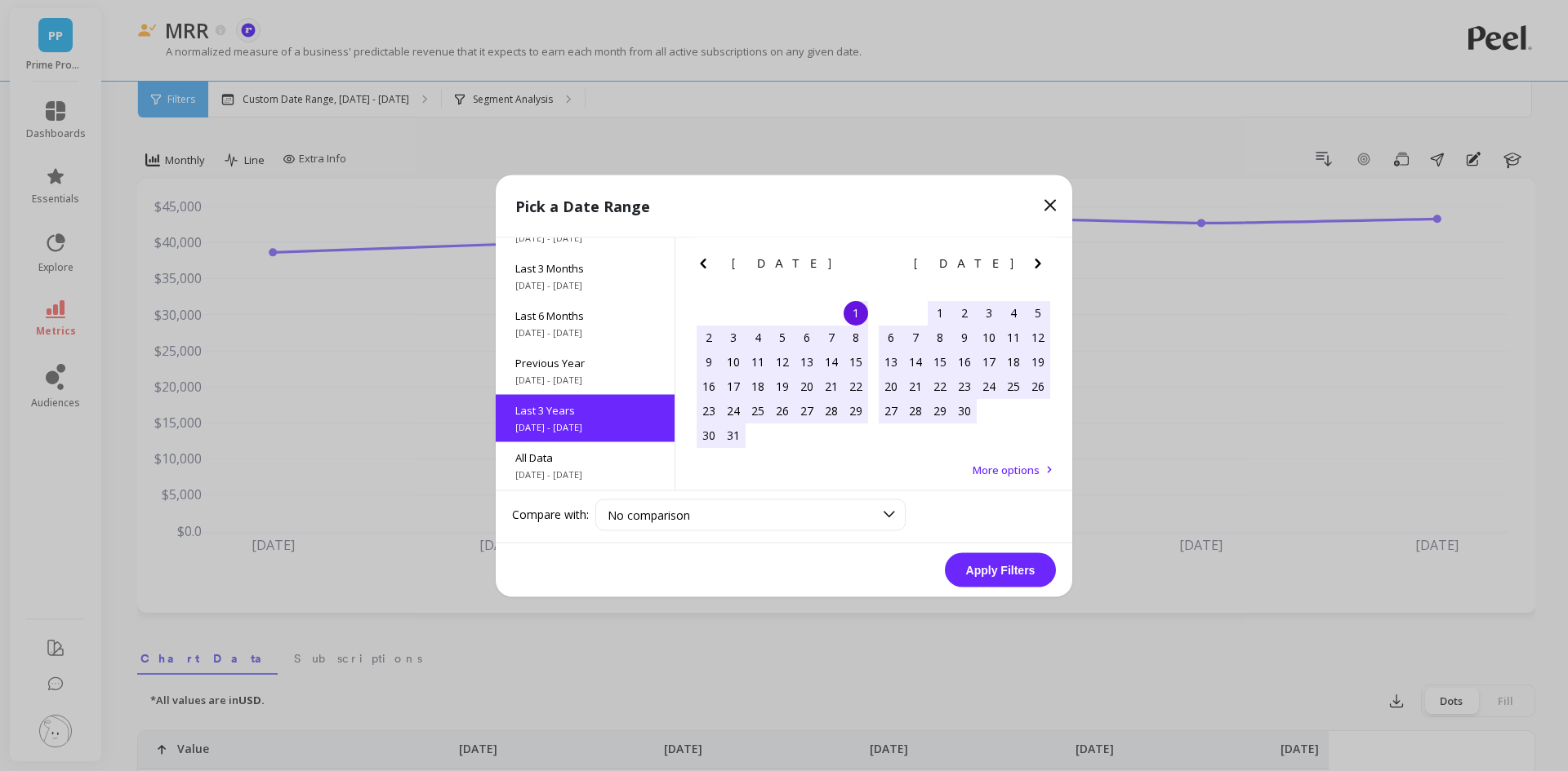
click at [1033, 572] on button "Apply Filters" at bounding box center [1000, 569] width 111 height 34
